Goal: Entertainment & Leisure: Consume media (video, audio)

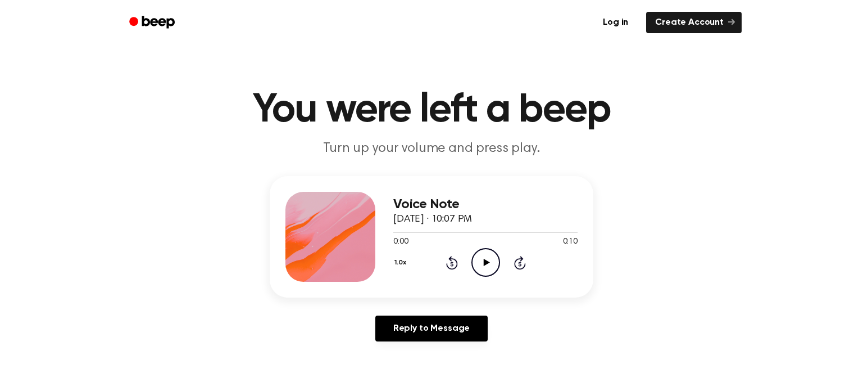
click at [479, 255] on icon "Play Audio" at bounding box center [486, 262] width 29 height 29
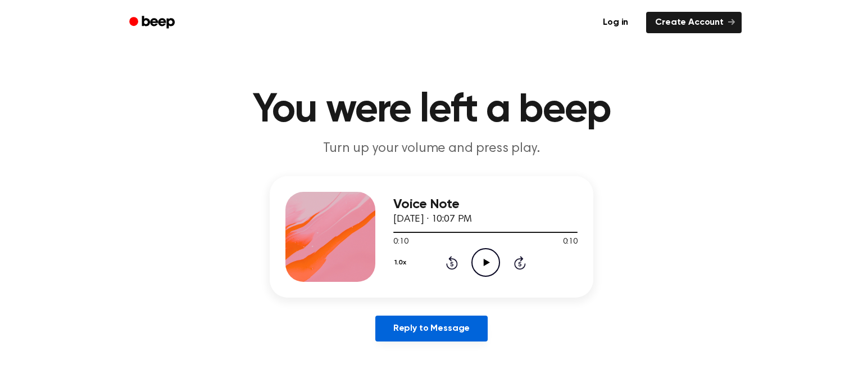
click at [444, 322] on link "Reply to Message" at bounding box center [431, 328] width 112 height 26
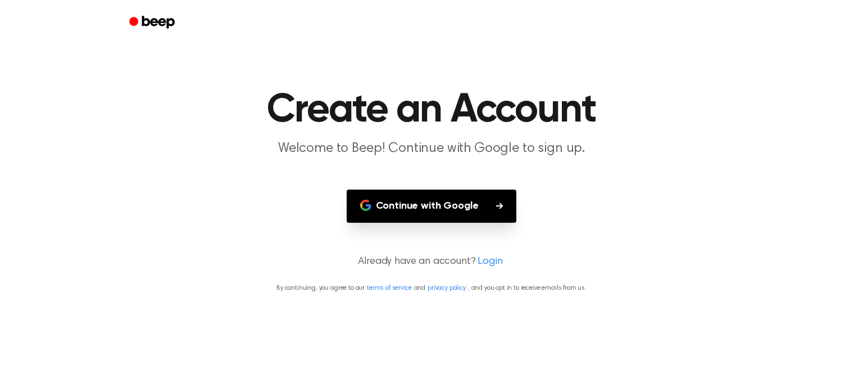
click at [449, 205] on button "Continue with Google" at bounding box center [432, 205] width 170 height 33
click at [444, 212] on button "Continue with Google" at bounding box center [432, 205] width 170 height 33
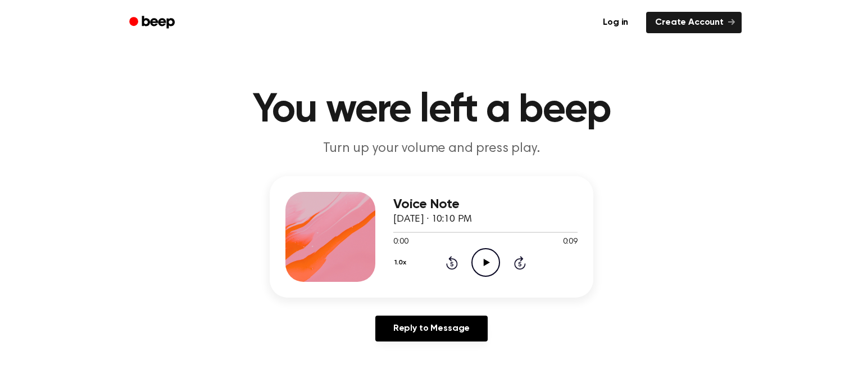
click at [515, 261] on icon at bounding box center [520, 262] width 12 height 13
click at [450, 259] on icon at bounding box center [452, 262] width 12 height 13
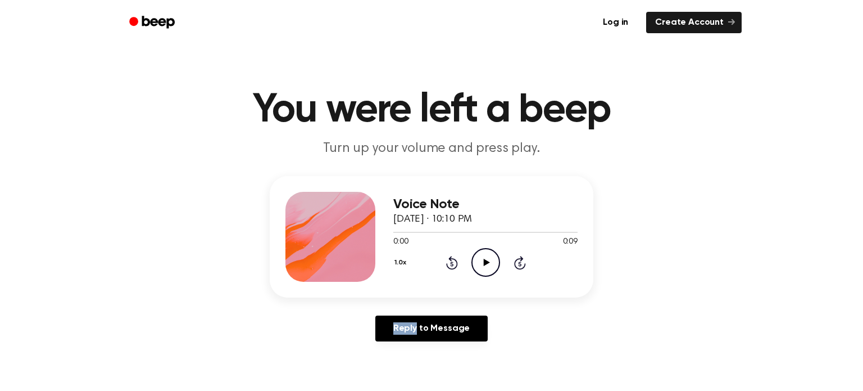
click at [450, 259] on icon at bounding box center [452, 262] width 12 height 13
click at [405, 262] on button "1.0x" at bounding box center [401, 262] width 17 height 19
click at [418, 387] on div "2.0x" at bounding box center [414, 388] width 43 height 21
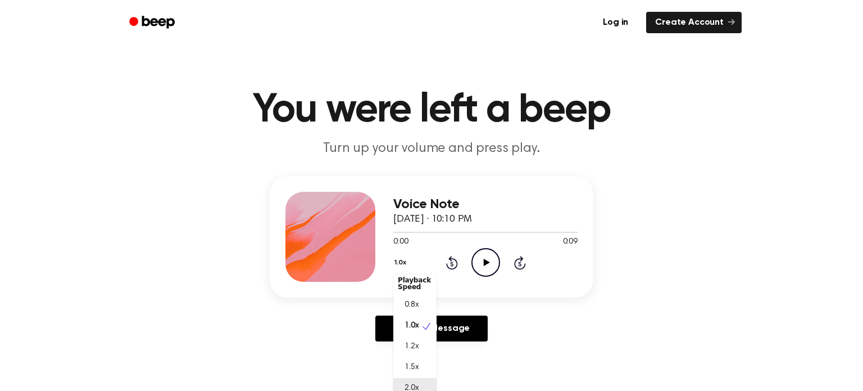
scroll to position [7, 0]
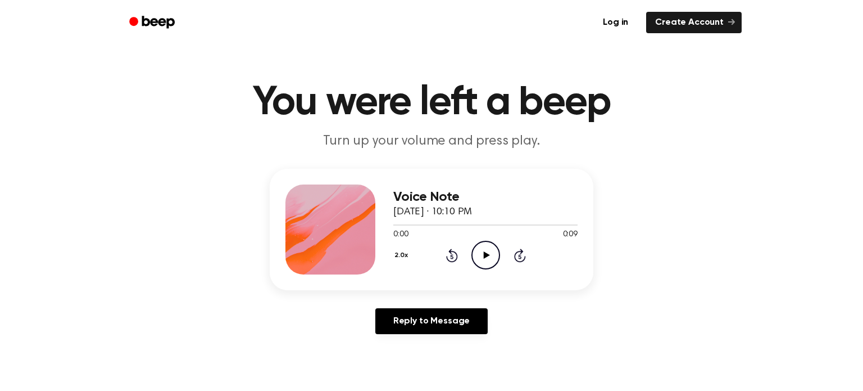
click at [487, 253] on icon at bounding box center [486, 254] width 6 height 7
click at [397, 251] on button "2.0x" at bounding box center [402, 255] width 19 height 19
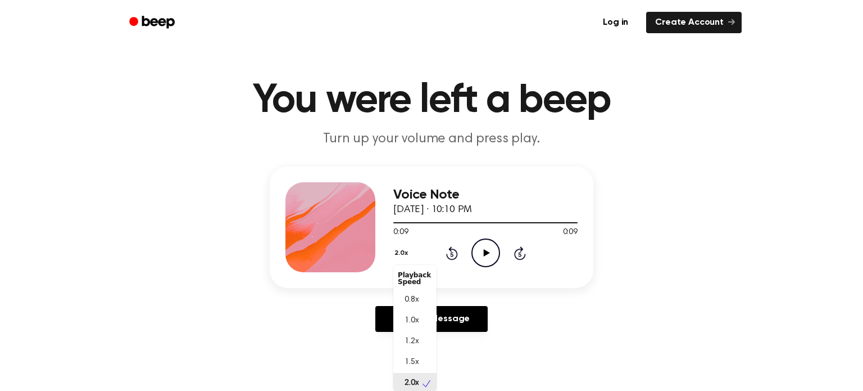
scroll to position [2, 0]
click at [415, 287] on div "0.8x" at bounding box center [414, 297] width 43 height 21
click at [478, 256] on icon "Play Audio" at bounding box center [486, 252] width 29 height 29
click at [487, 253] on icon at bounding box center [486, 252] width 6 height 7
click at [400, 252] on button "0.8x" at bounding box center [402, 252] width 19 height 19
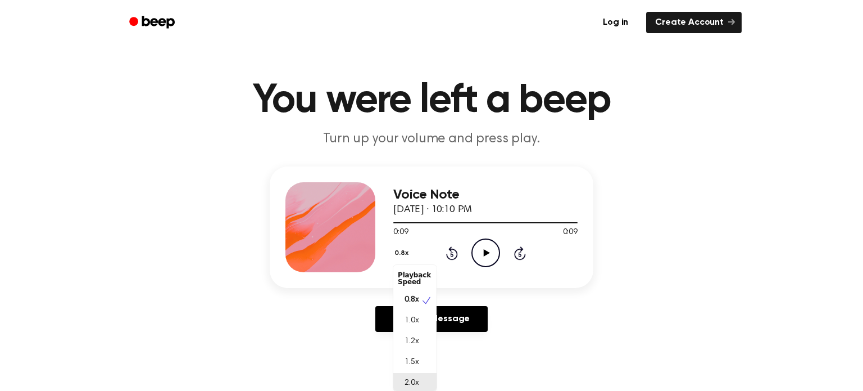
click at [413, 383] on span "2.0x" at bounding box center [412, 383] width 14 height 12
click at [493, 255] on icon "Play Audio" at bounding box center [486, 252] width 29 height 29
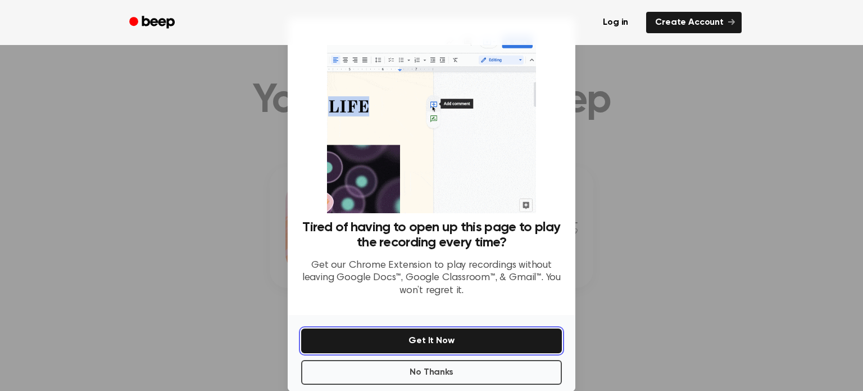
click at [448, 338] on button "Get It Now" at bounding box center [431, 340] width 261 height 25
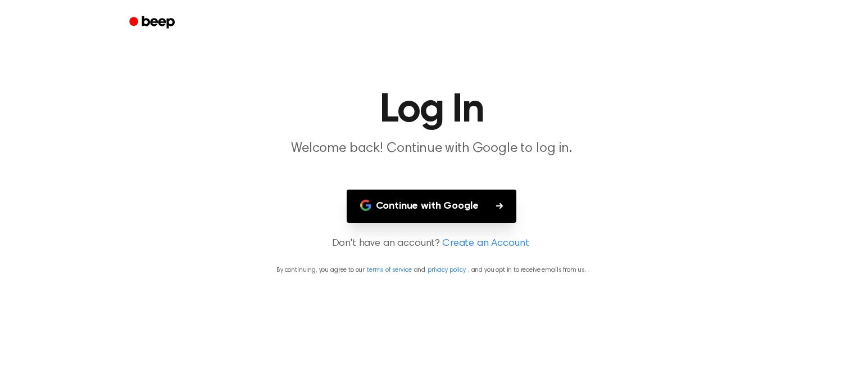
click at [470, 201] on button "Continue with Google" at bounding box center [432, 205] width 170 height 33
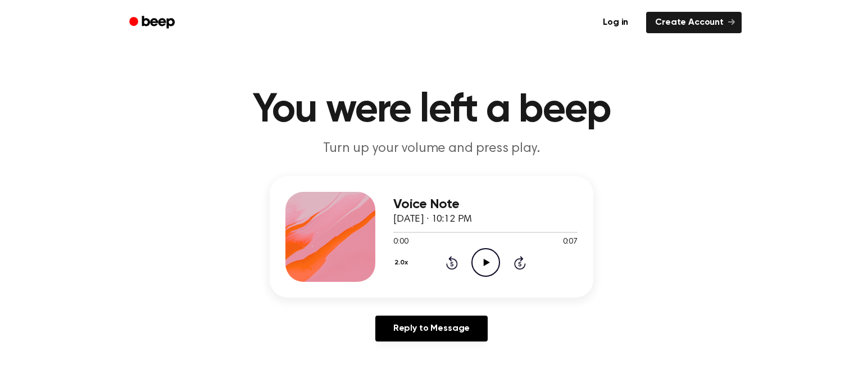
click at [495, 237] on div "0:00 0:07" at bounding box center [485, 242] width 184 height 12
click at [491, 250] on circle at bounding box center [486, 262] width 28 height 28
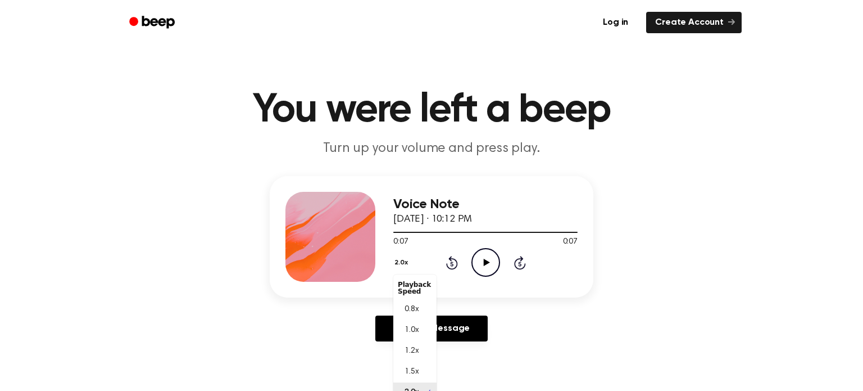
click at [407, 262] on button "2.0x" at bounding box center [402, 262] width 19 height 19
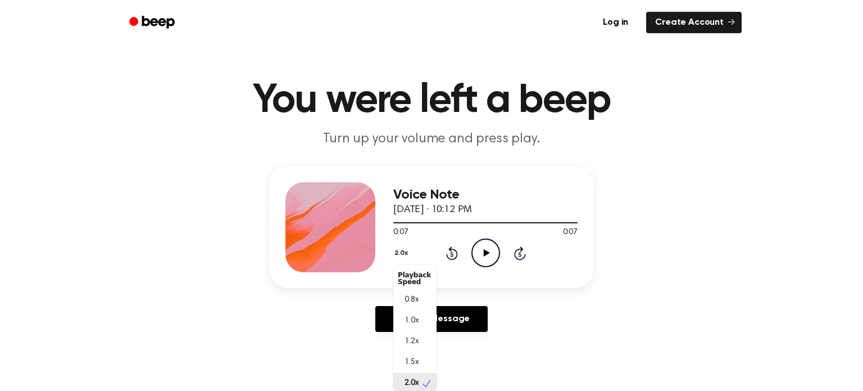
scroll to position [2, 0]
click at [416, 289] on div "0.8x" at bounding box center [414, 297] width 43 height 21
click at [461, 261] on div "0.8x Rewind 5 seconds Play Audio Skip 5 seconds" at bounding box center [485, 252] width 184 height 29
click at [483, 262] on icon "Play Audio" at bounding box center [486, 252] width 29 height 29
click at [401, 247] on button "0.8x" at bounding box center [402, 252] width 19 height 19
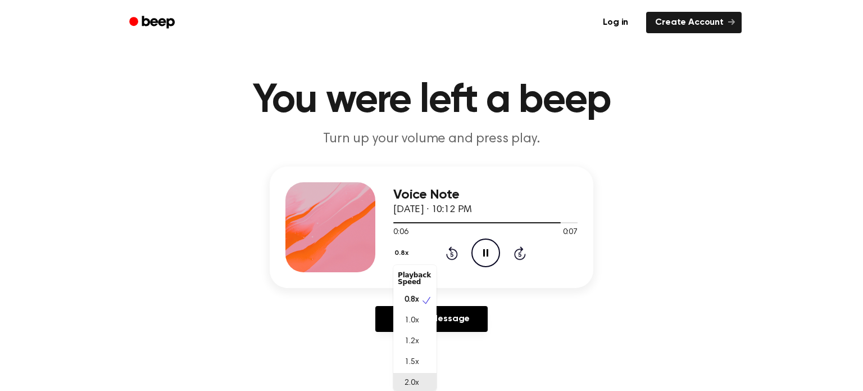
click at [408, 384] on span "2.0x" at bounding box center [412, 383] width 14 height 12
click at [487, 263] on icon "Play Audio" at bounding box center [486, 252] width 29 height 29
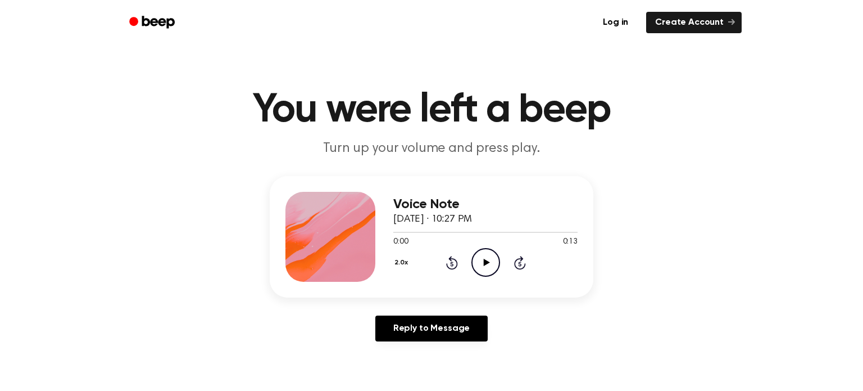
click at [487, 248] on circle at bounding box center [486, 262] width 28 height 28
click at [486, 261] on icon at bounding box center [486, 262] width 6 height 7
click at [494, 254] on icon "Play Audio" at bounding box center [486, 262] width 29 height 29
click at [496, 256] on icon "Play Audio" at bounding box center [486, 262] width 29 height 29
